Goal: Transaction & Acquisition: Obtain resource

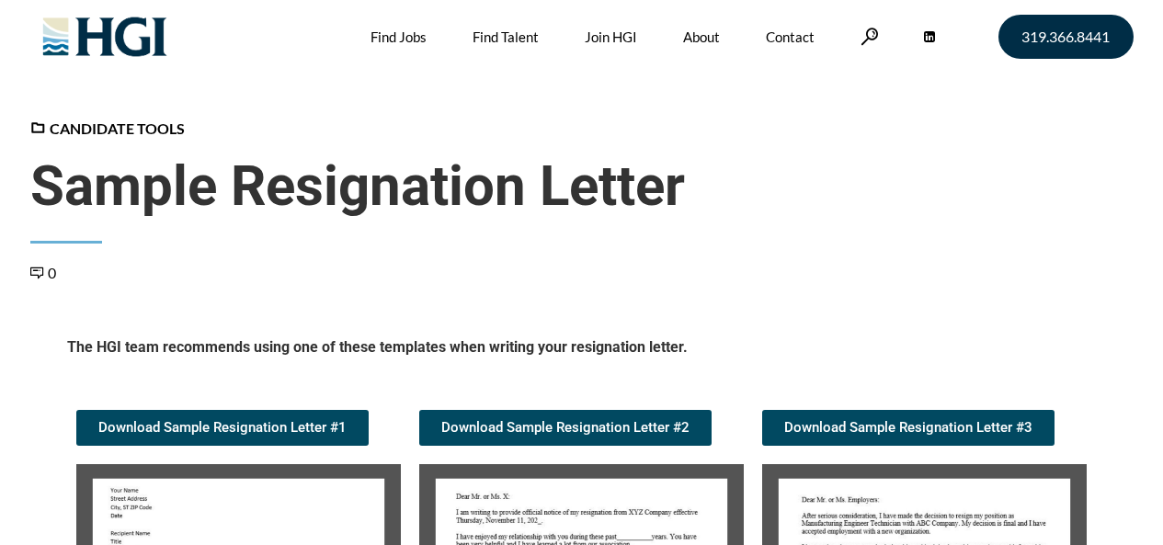
scroll to position [368, 0]
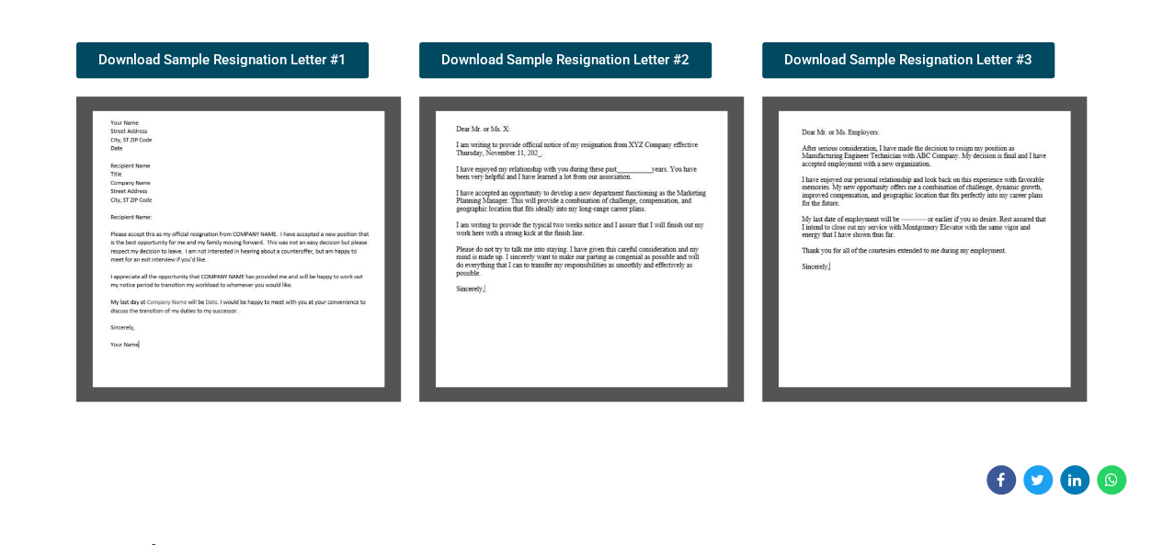
click at [189, 216] on img at bounding box center [238, 249] width 325 height 305
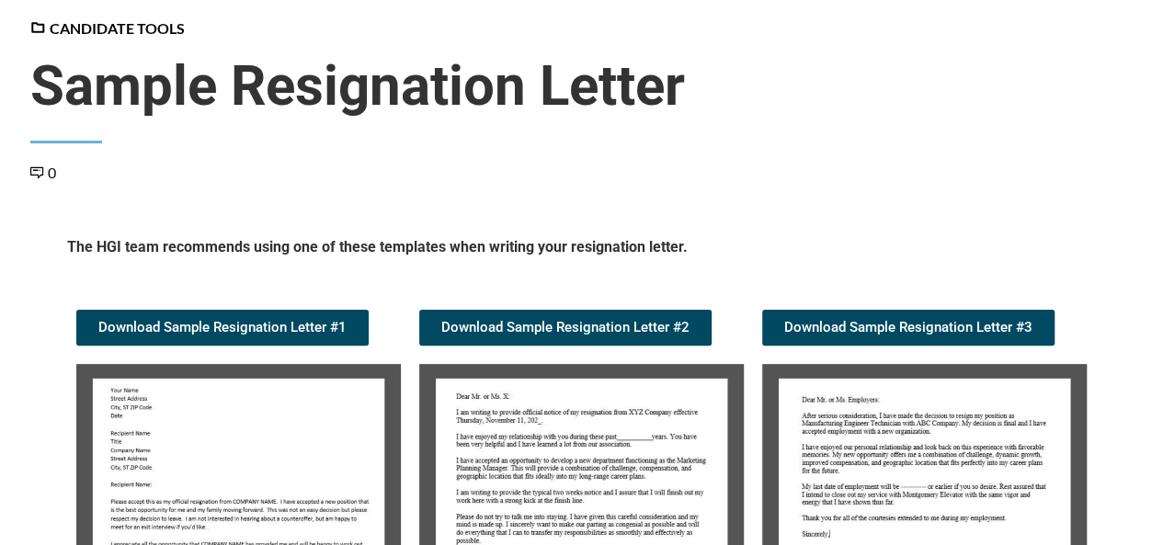
scroll to position [122, 0]
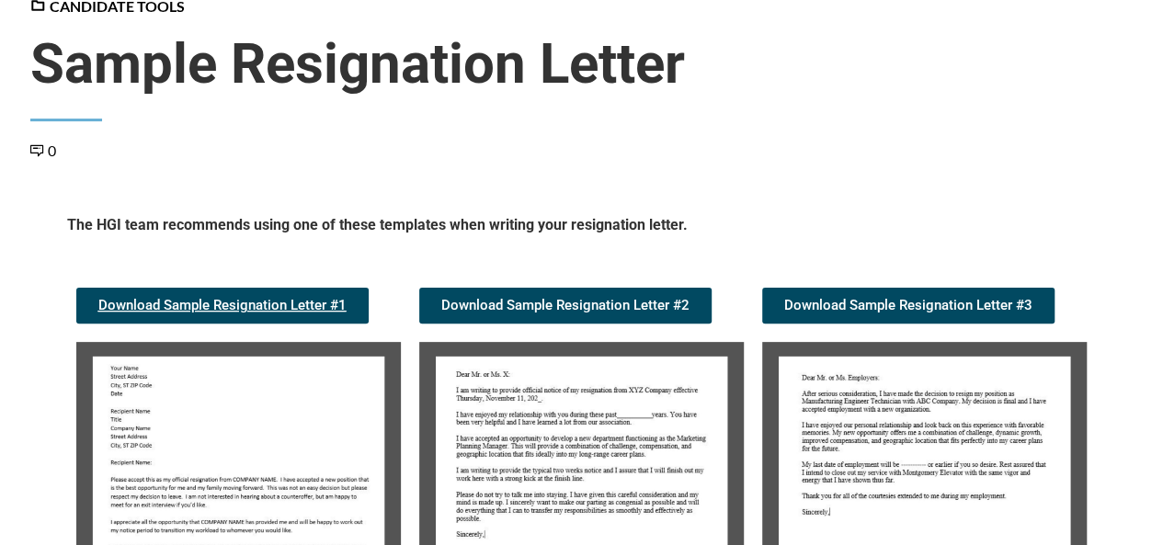
click at [224, 301] on span "Download Sample Resignation Letter #1" at bounding box center [222, 306] width 248 height 14
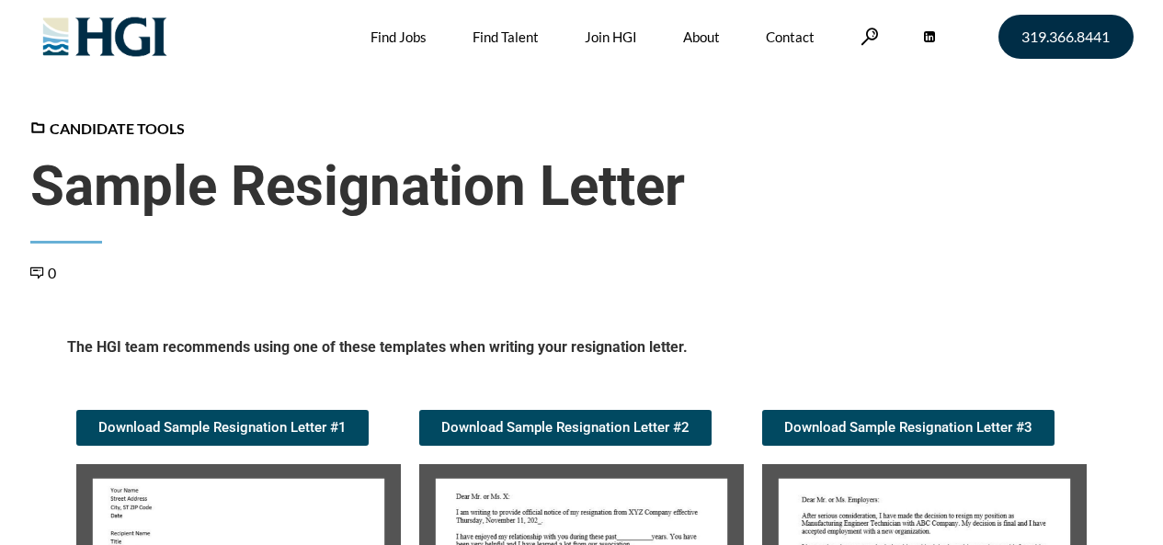
scroll to position [306, 0]
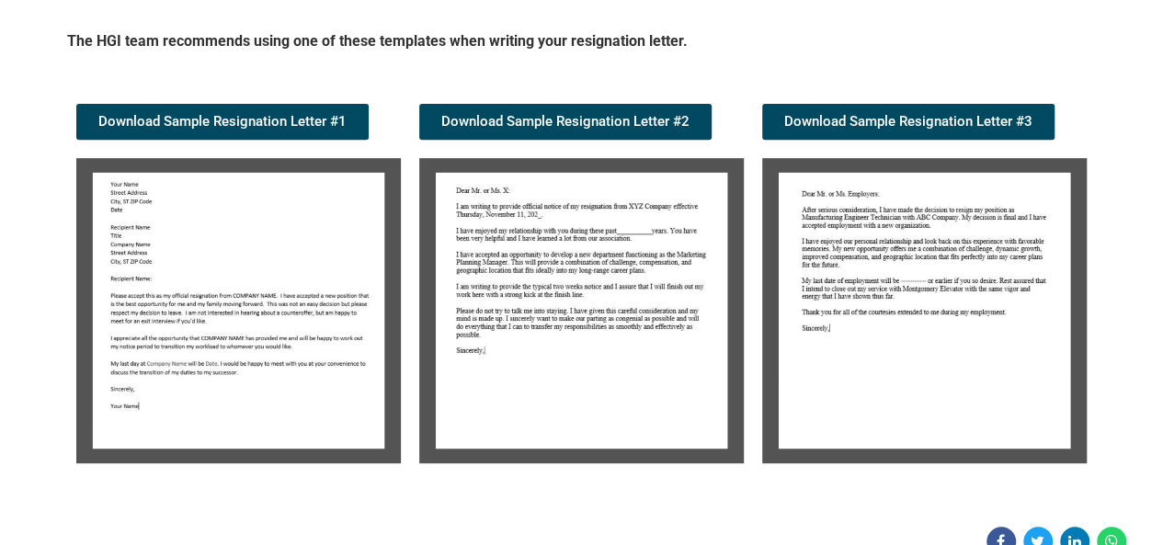
click at [232, 291] on img at bounding box center [238, 310] width 325 height 305
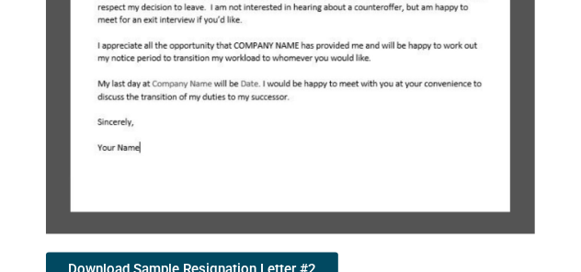
scroll to position [794, 0]
